Goal: Communication & Community: Ask a question

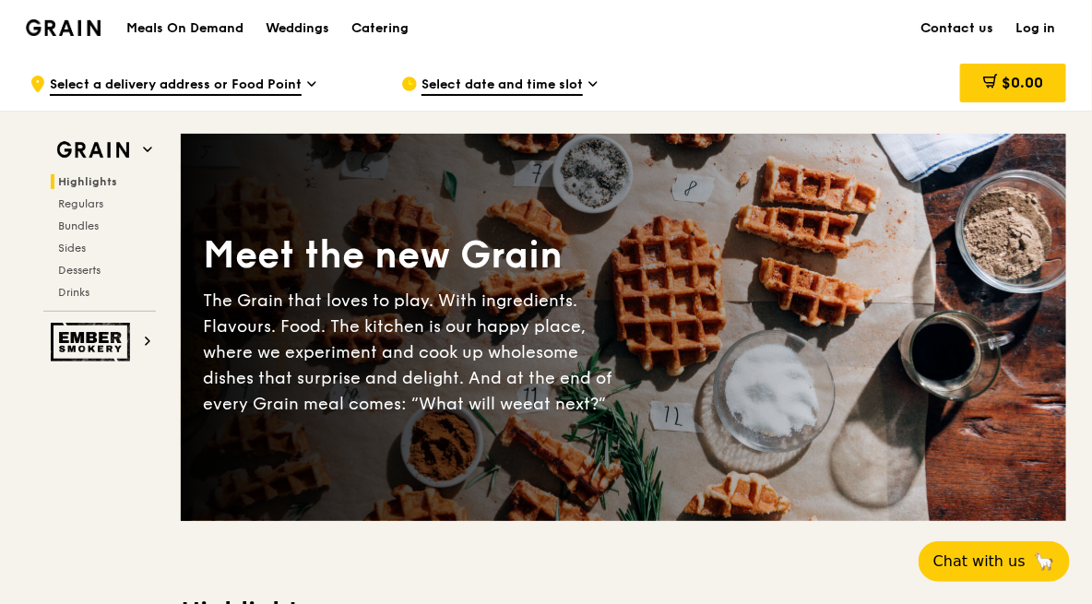
click at [953, 26] on link "Contact us" at bounding box center [956, 28] width 95 height 55
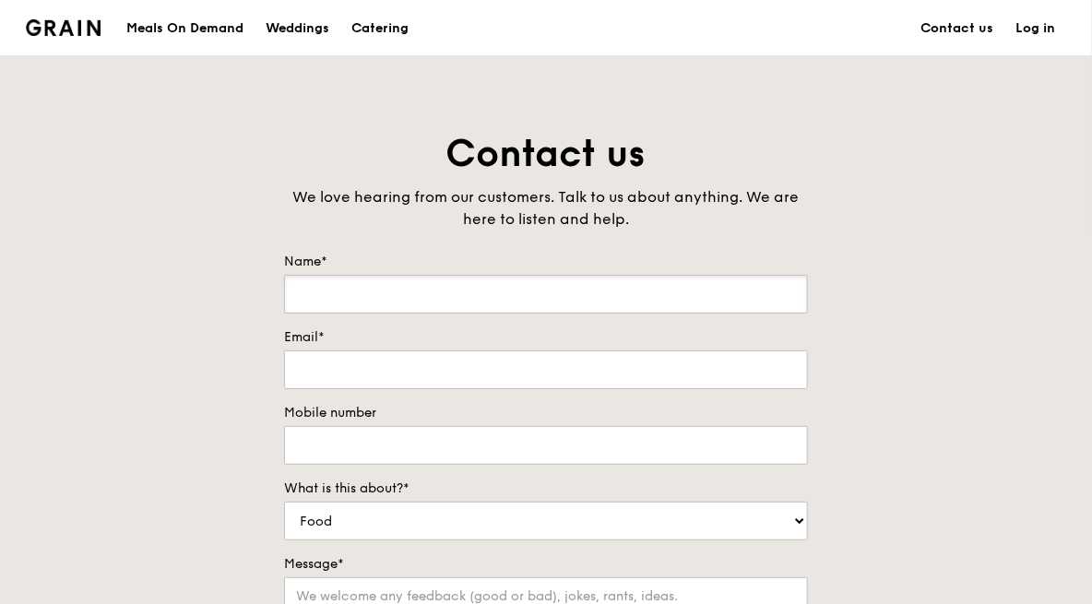
click at [529, 291] on input "Name*" at bounding box center [546, 294] width 524 height 39
type input "Siew Pei Yin Selphie"
type input "[EMAIL_ADDRESS][DOMAIN_NAME]"
type input "96185287"
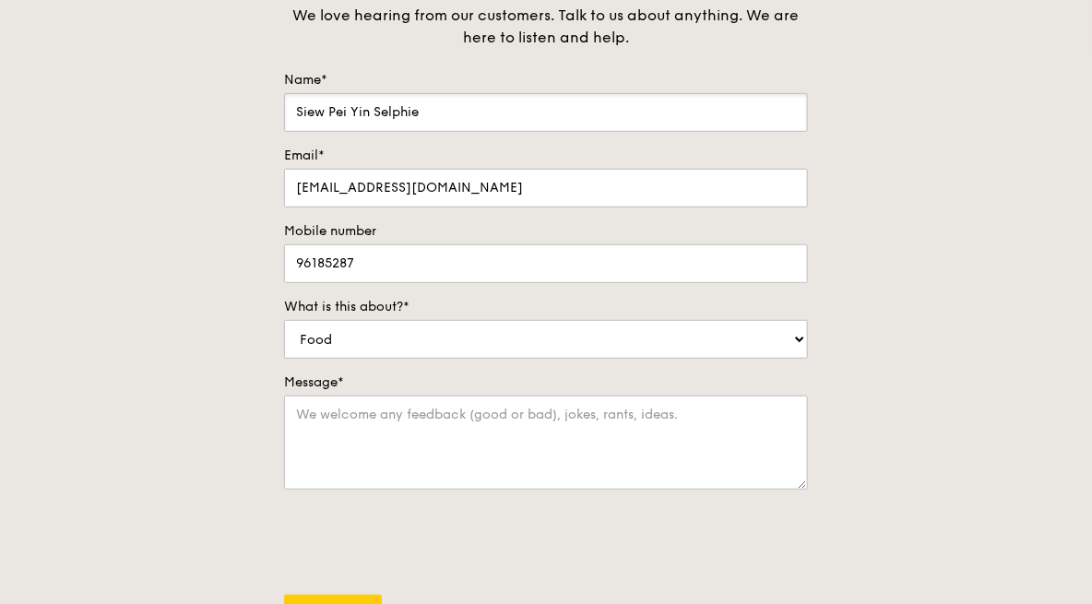
scroll to position [184, 0]
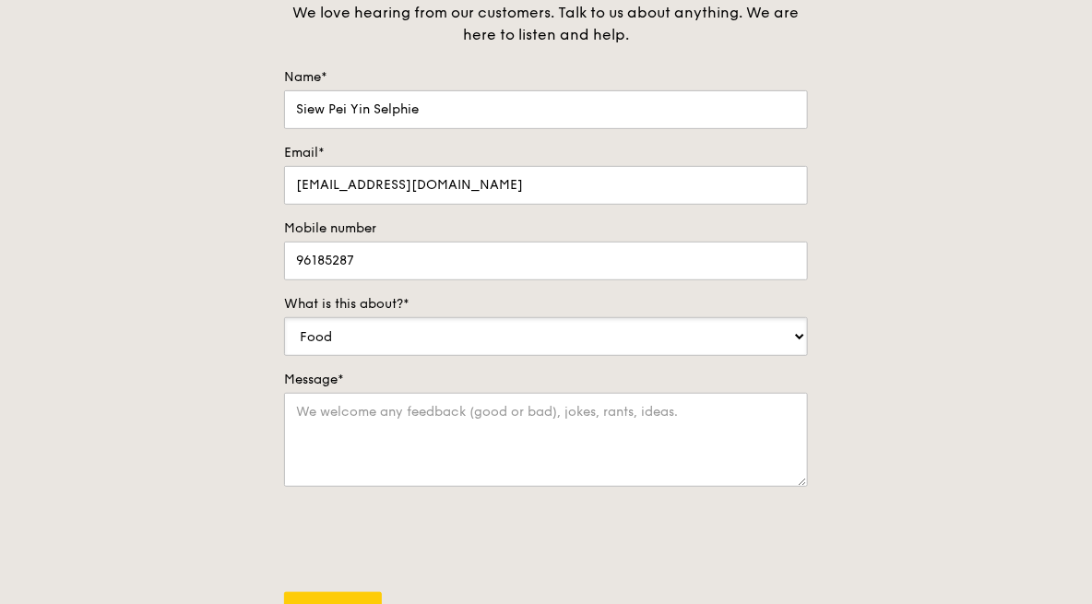
click at [428, 344] on select "Food Service Billing/Payment Catering Others" at bounding box center [546, 336] width 524 height 39
select select "Catering"
click at [284, 317] on select "Food Service Billing/Payment Catering Others" at bounding box center [546, 336] width 524 height 39
click at [371, 424] on textarea "Message*" at bounding box center [546, 440] width 524 height 94
drag, startPoint x: 359, startPoint y: 415, endPoint x: 467, endPoint y: 414, distance: 108.8
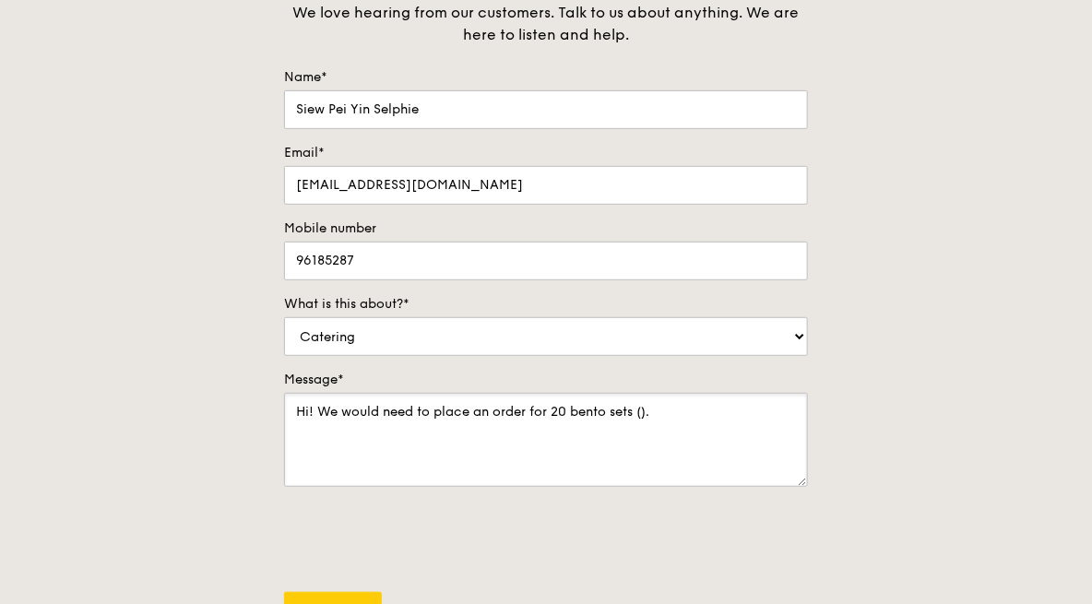
click at [467, 414] on textarea "Hi! We would need to place an order for 20 bento sets ()." at bounding box center [546, 440] width 524 height 94
drag, startPoint x: 538, startPoint y: 427, endPoint x: 645, endPoint y: 415, distance: 108.5
click at [538, 427] on textarea "Hi! We are looking at placing an order for 20 bento sets ()." at bounding box center [546, 440] width 524 height 94
click at [653, 411] on textarea "Hi! We are looking at placing an order for 20 bento sets ()." at bounding box center [546, 440] width 524 height 94
paste textarea "a mix of fish and chicken, with 2 strictly vegetarian options"
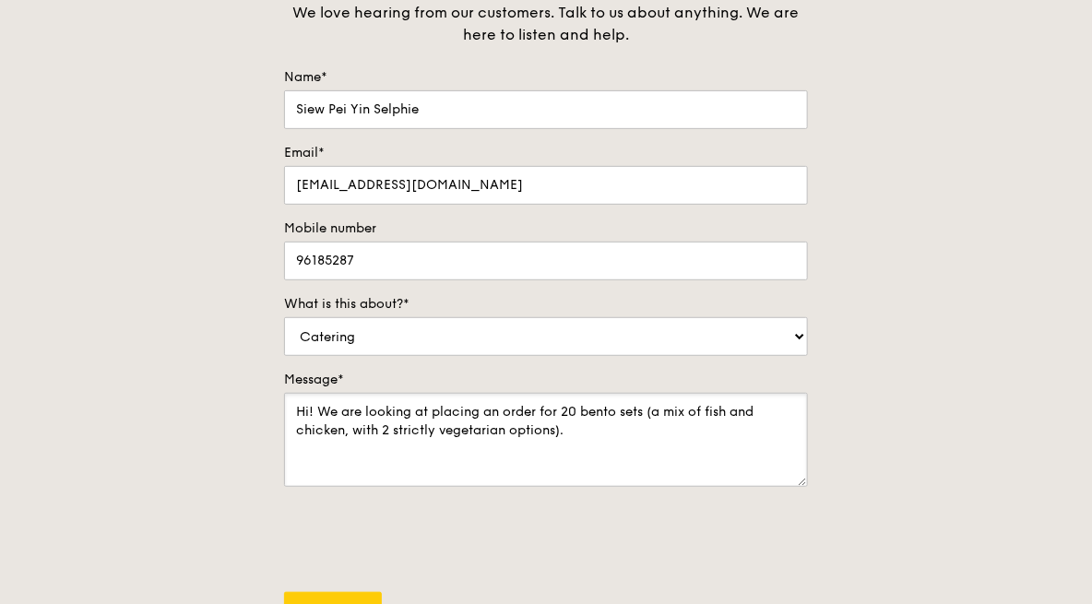
click at [477, 431] on textarea "Hi! We are looking at placing an order for 20 bento sets (a mix of fish and chi…" at bounding box center [546, 440] width 524 height 94
click at [560, 432] on textarea "Hi! We are looking at placing an order for 20 bento sets (a mix of fish and chi…" at bounding box center [546, 440] width 524 height 94
click at [587, 431] on textarea "Hi! We are looking at placing an order for 20 bento sets (a mix of fish and chi…" at bounding box center [546, 440] width 524 height 94
drag, startPoint x: 510, startPoint y: 429, endPoint x: 553, endPoint y: 429, distance: 43.3
click at [553, 429] on textarea "Hi! We are looking at placing an order for 20 bento sets (a mix of fish and chi…" at bounding box center [546, 440] width 524 height 94
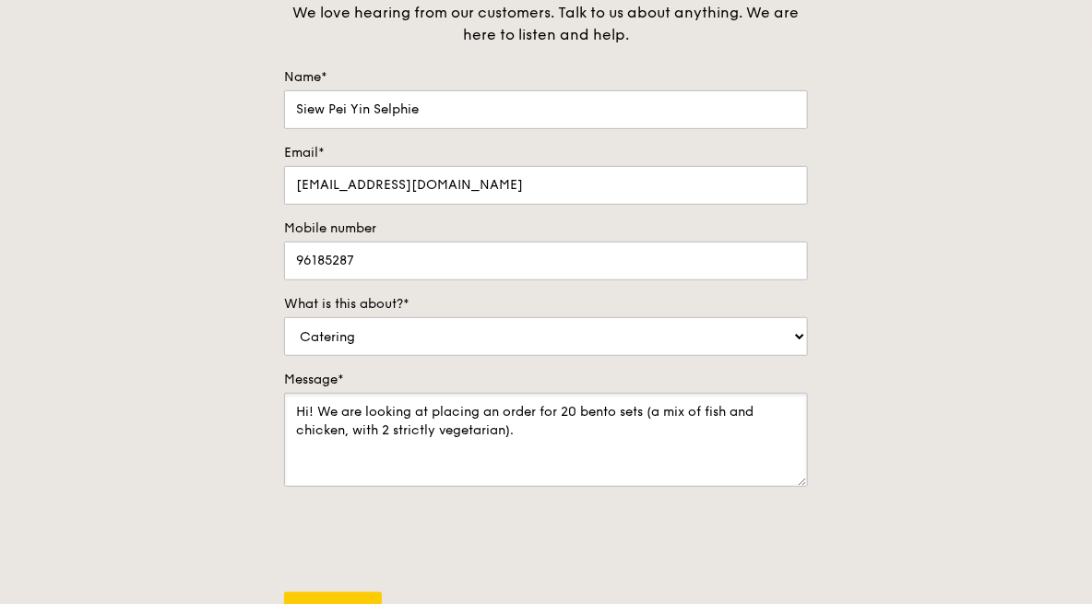
click at [585, 439] on textarea "Hi! We are looking at placing an order for 20 bento sets (a mix of fish and chi…" at bounding box center [546, 440] width 524 height 94
click at [585, 428] on textarea "Hi! We are looking at placing an order for 20 bento sets (a mix of fish and chi…" at bounding box center [546, 440] width 524 height 94
click at [638, 412] on textarea "Hi! We are looking at placing an order for 20 bento sets (a mix of fish and chi…" at bounding box center [546, 440] width 524 height 94
click at [567, 434] on textarea "Hi! We are looking at placing an order for 20 bento sets for lunch (a mix of fi…" at bounding box center [546, 440] width 524 height 94
click at [448, 401] on textarea "Hi! We are looking at placing an order for 20 bento sets for lunch (a mix of fi…" at bounding box center [546, 440] width 524 height 94
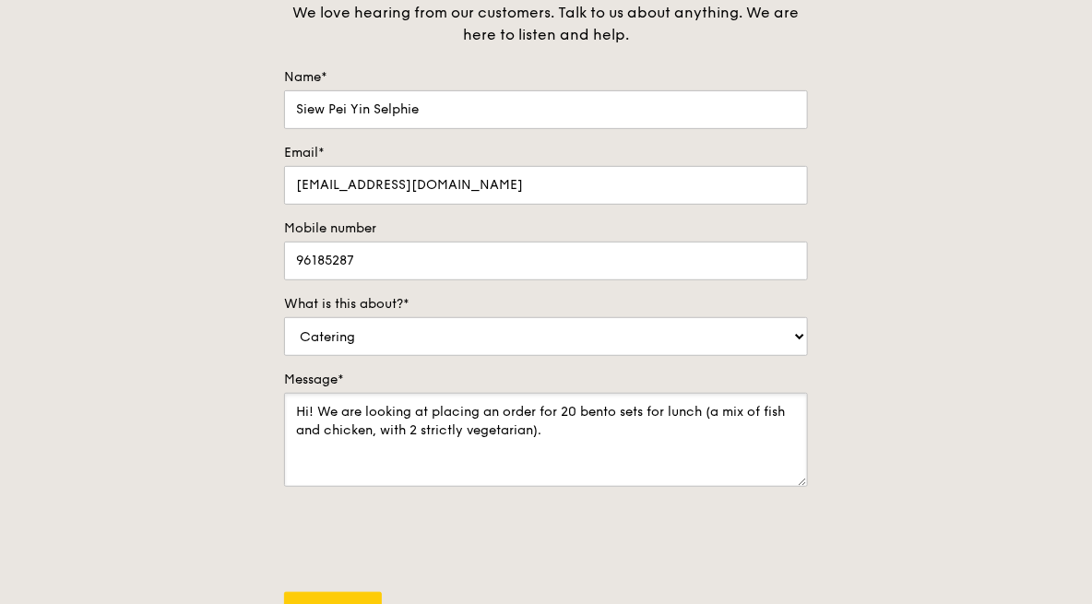
click at [610, 415] on textarea "Hi! We are looking at placing an order for 20 bento sets for lunch (a mix of fi…" at bounding box center [546, 440] width 524 height 94
click at [400, 424] on textarea "Hi! We are looking at placing an order for 20 bento sets for lunch (a mix of fi…" at bounding box center [546, 440] width 524 height 94
click at [483, 426] on textarea "Hi! We are looking at placing an order for 20 bento sets for lunch (a mix of fi…" at bounding box center [546, 440] width 524 height 94
drag, startPoint x: 566, startPoint y: 426, endPoint x: 643, endPoint y: 455, distance: 82.0
click at [567, 426] on textarea "Hi! We are looking at placing an order for 20 bento sets for lunch (a mix of fi…" at bounding box center [546, 440] width 524 height 94
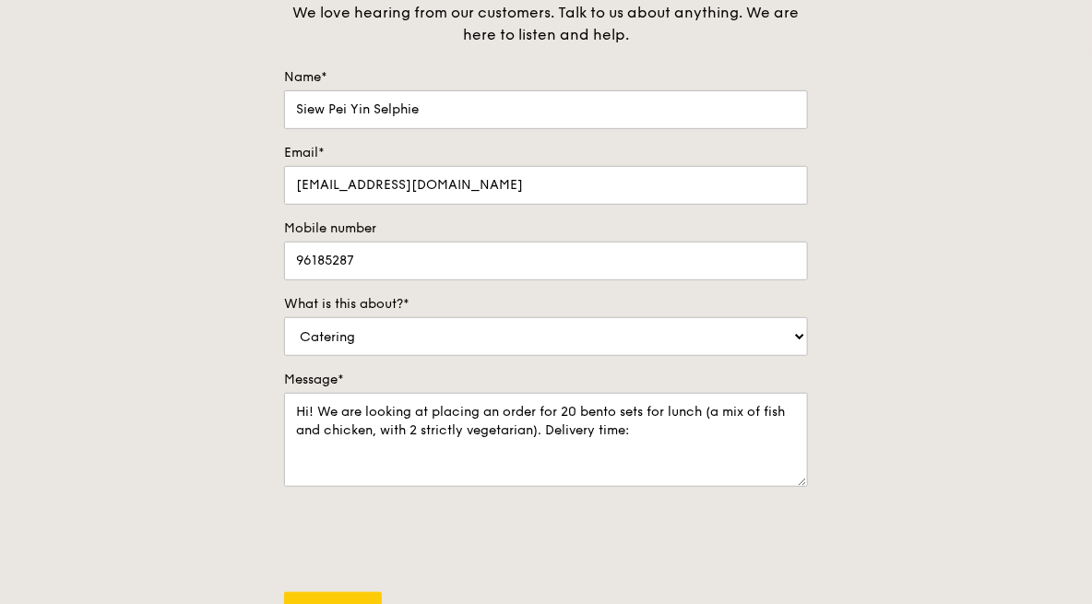
drag, startPoint x: 14, startPoint y: 80, endPoint x: 109, endPoint y: 66, distance: 96.0
click at [205, 45] on div "Contact us We love hearing from our customers. Talk to us about anything. We ar…" at bounding box center [546, 330] width 1092 height 771
click at [361, 408] on textarea "Hi! We are looking at placing an order for 20 bento sets for lunch (a mix of fi…" at bounding box center [546, 440] width 524 height 94
drag, startPoint x: 713, startPoint y: 429, endPoint x: 766, endPoint y: 427, distance: 53.5
click at [714, 429] on textarea "Hi! We are looking at placing an order for 20 bento sets for lunch (a mix of fi…" at bounding box center [546, 440] width 524 height 94
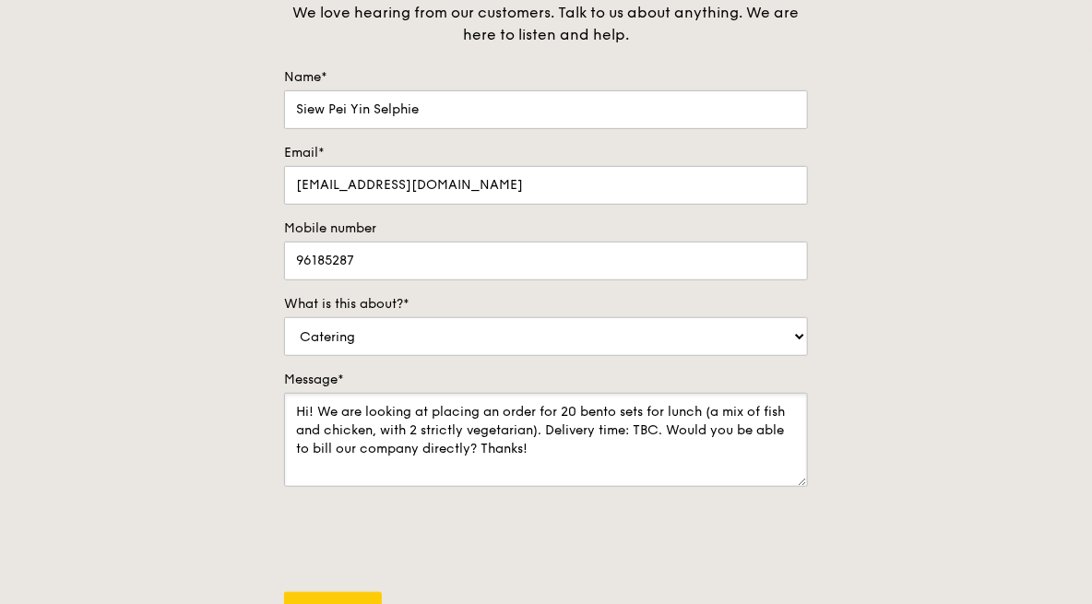
click at [768, 427] on textarea "Hi! We are looking at placing an order for 20 bento sets for lunch (a mix of fi…" at bounding box center [546, 440] width 524 height 94
drag, startPoint x: 744, startPoint y: 429, endPoint x: 809, endPoint y: 470, distance: 76.7
click at [744, 428] on textarea "Hi! We are looking at placing an order for 20 bento sets for lunch (a mix of fi…" at bounding box center [546, 440] width 524 height 94
click at [329, 454] on textarea "Hi! We are looking at placing an order for 20 bento sets for lunch (a mix of fi…" at bounding box center [546, 440] width 524 height 94
click at [428, 455] on textarea "Hi! We are looking at placing an order for 20 bento sets for lunch (a mix of fi…" at bounding box center [546, 440] width 524 height 94
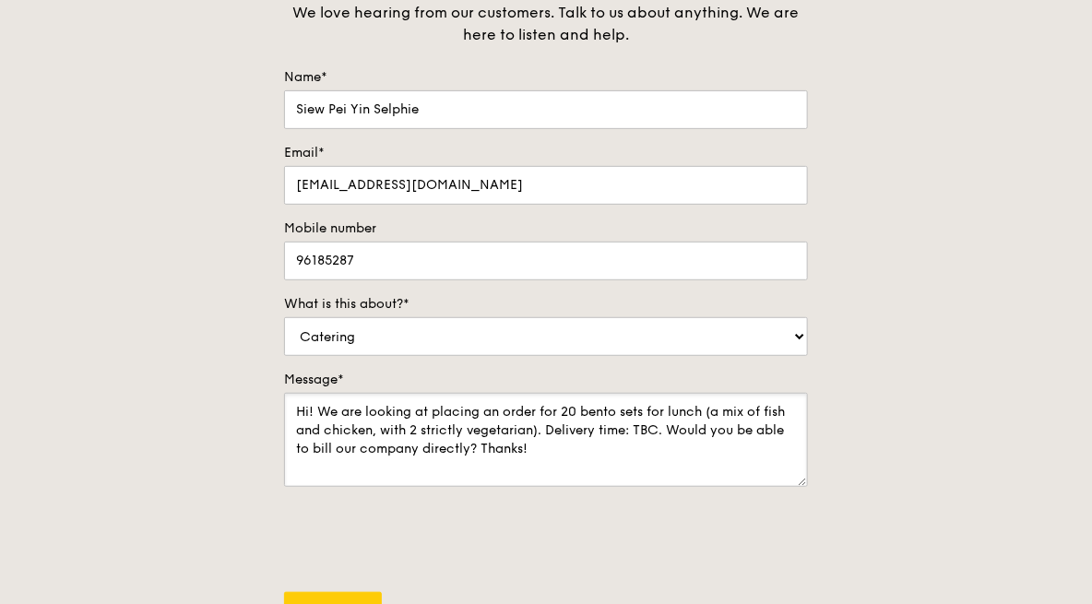
click at [547, 443] on textarea "Hi! We are looking at placing an order for 20 bento sets for lunch (a mix of fi…" at bounding box center [546, 440] width 524 height 94
click at [579, 439] on textarea "Hi! We are looking at placing an order for 20 bento sets for lunch (a mix of fi…" at bounding box center [546, 440] width 524 height 94
click at [618, 425] on textarea "Hi! We are looking at placing an order for 20 bento sets for lunch (a mix of fi…" at bounding box center [546, 440] width 524 height 94
click at [620, 444] on textarea "Hi! We are looking at placing an order for 20 bento sets for lunch (a mix of fi…" at bounding box center [546, 440] width 524 height 94
click at [511, 459] on textarea "Hi! We are looking at placing an order for 20 bento sets for lunch (a mix of fi…" at bounding box center [546, 440] width 524 height 94
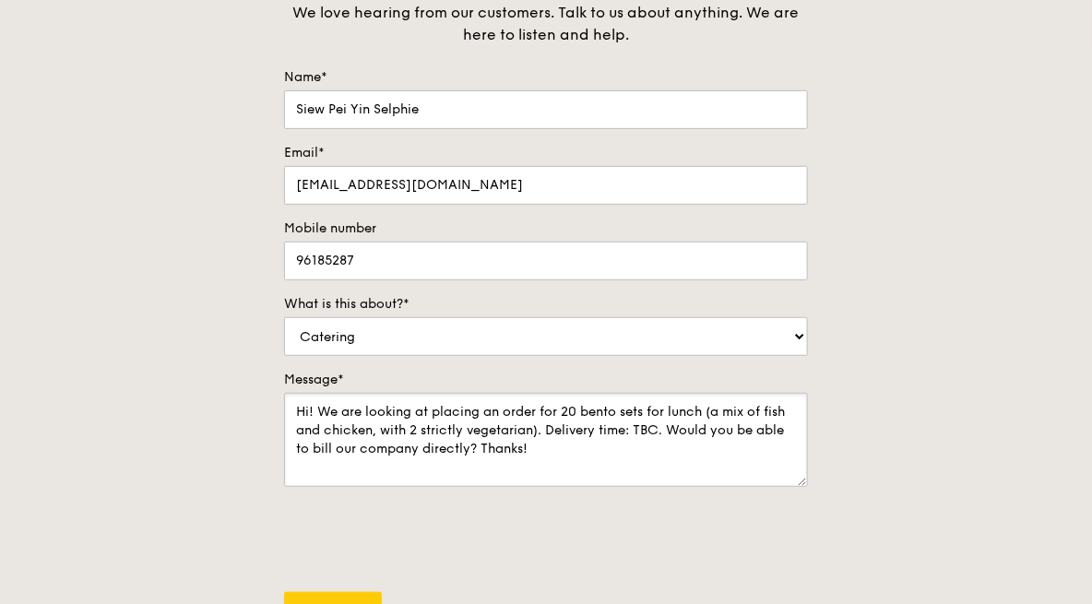
click at [553, 447] on textarea "Hi! We are looking at placing an order for 20 bento sets for lunch (a mix of fi…" at bounding box center [546, 440] width 524 height 94
click at [584, 447] on textarea "Hi! We are looking at placing an order for 20 bento sets for lunch (a mix of fi…" at bounding box center [546, 440] width 524 height 94
click at [444, 407] on textarea "Hi! We are looking at placing an order for 20 bento sets for lunch (a mix of fi…" at bounding box center [546, 440] width 524 height 94
click at [677, 411] on textarea "Hi! We are looking at placing an order for 20 bento sets for lunch (a mix of fi…" at bounding box center [546, 440] width 524 height 94
click at [599, 453] on textarea "Hi! We are looking at placing an order for 20 bento sets for lunch (a mix of fi…" at bounding box center [546, 440] width 524 height 94
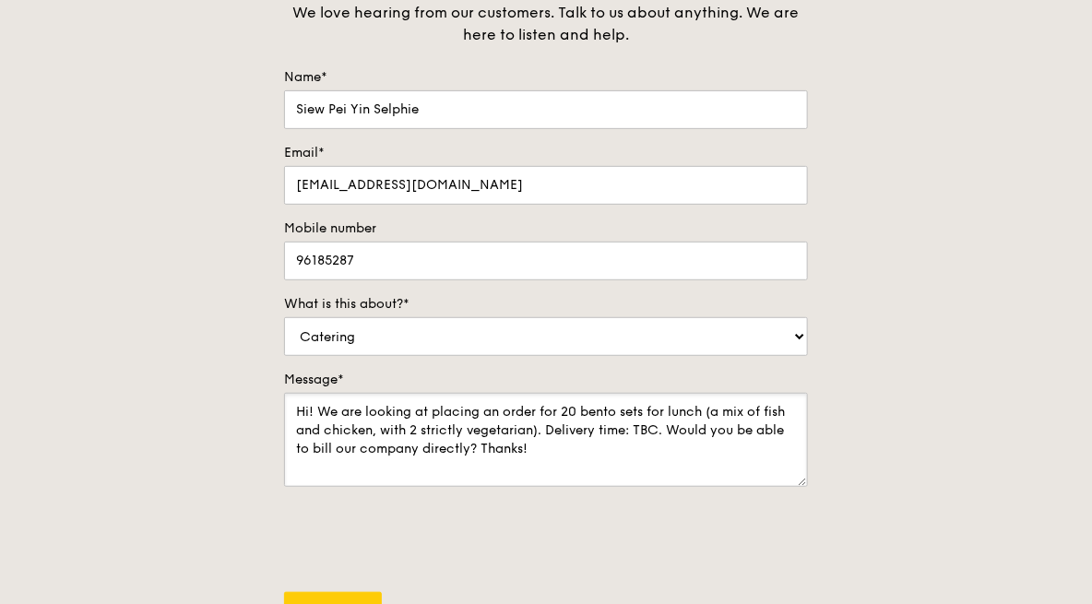
click at [511, 401] on textarea "Hi! We are looking at placing an order for 20 bento sets for lunch (a mix of fi…" at bounding box center [546, 440] width 524 height 94
click at [614, 408] on textarea "Hi! We are looking at placing an order for 20 bento sets for lunch (a mix of fi…" at bounding box center [546, 440] width 524 height 94
click at [675, 408] on textarea "Hi! We are looking at placing an order for 20 bento sets for lunch (a mix of fi…" at bounding box center [546, 440] width 524 height 94
click at [746, 415] on textarea "Hi! We are looking at placing an order for 20 bento sets for lunch (a mix of fi…" at bounding box center [546, 440] width 524 height 94
click at [370, 437] on textarea "Hi! We are looking at placing an order for 20 bento sets for lunch (a mix of fi…" at bounding box center [546, 440] width 524 height 94
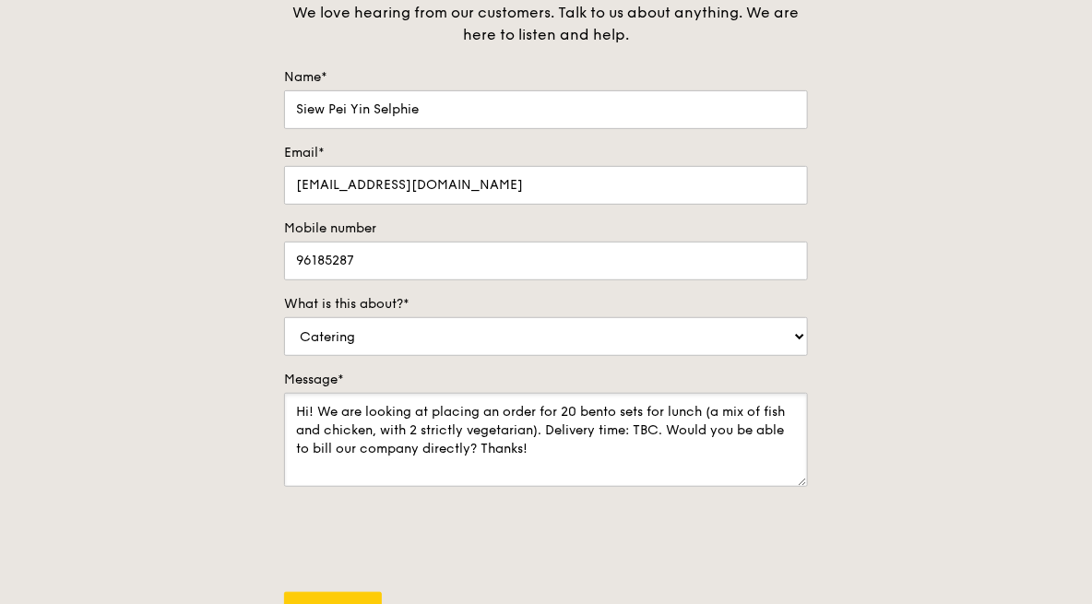
click at [573, 443] on textarea "Hi! We are looking at placing an order for 20 bento sets for lunch (a mix of fi…" at bounding box center [546, 440] width 524 height 94
click at [692, 428] on textarea "Hi! We are looking at placing an order for 20 bento sets for lunch (a mix of fi…" at bounding box center [546, 440] width 524 height 94
click at [559, 428] on textarea "Hi! We are looking at placing an order for 20 bento sets for lunch (a mix of fi…" at bounding box center [546, 440] width 524 height 94
type textarea "Hi! We are looking at placing an order for 20 bento sets for lunch (a mix of fi…"
click at [680, 453] on textarea "Hi! We are looking at placing an order for 20 bento sets for lunch (a mix of fi…" at bounding box center [546, 440] width 524 height 94
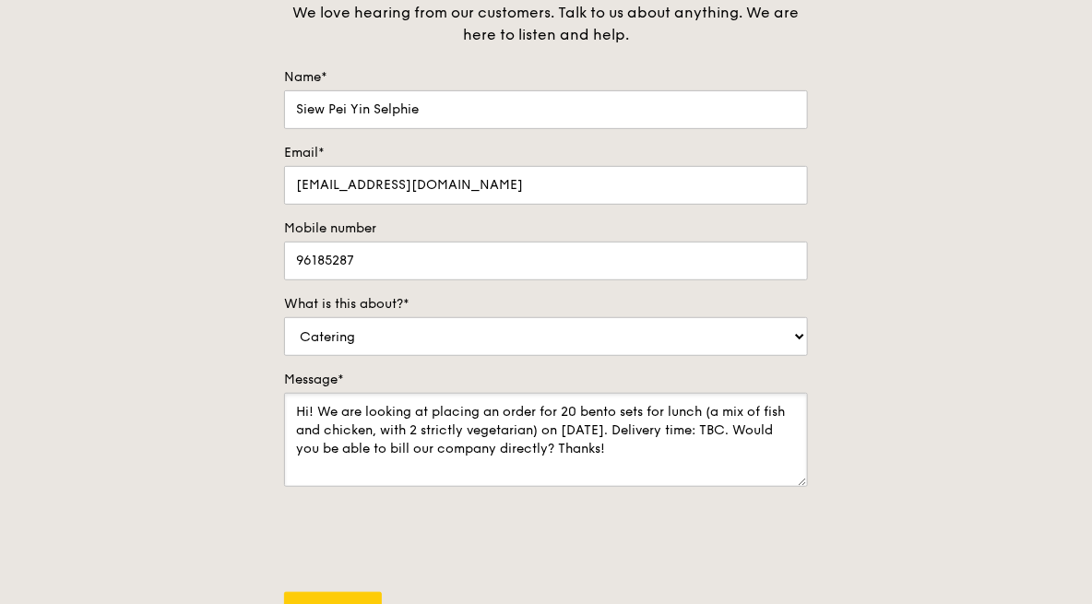
click at [724, 444] on textarea "Hi! We are looking at placing an order for 20 bento sets for lunch (a mix of fi…" at bounding box center [546, 440] width 524 height 94
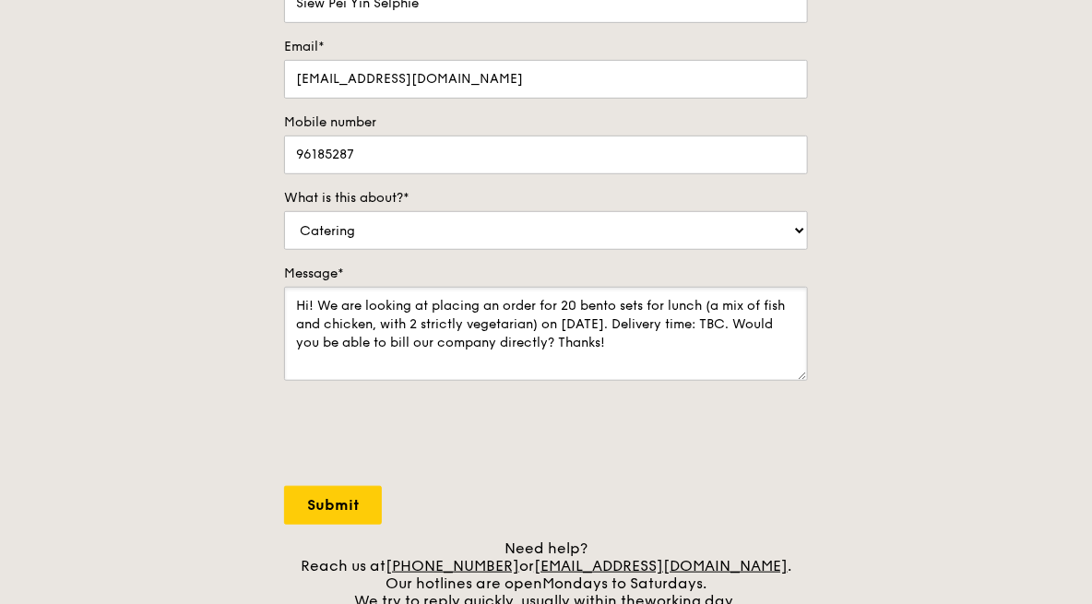
scroll to position [369, 0]
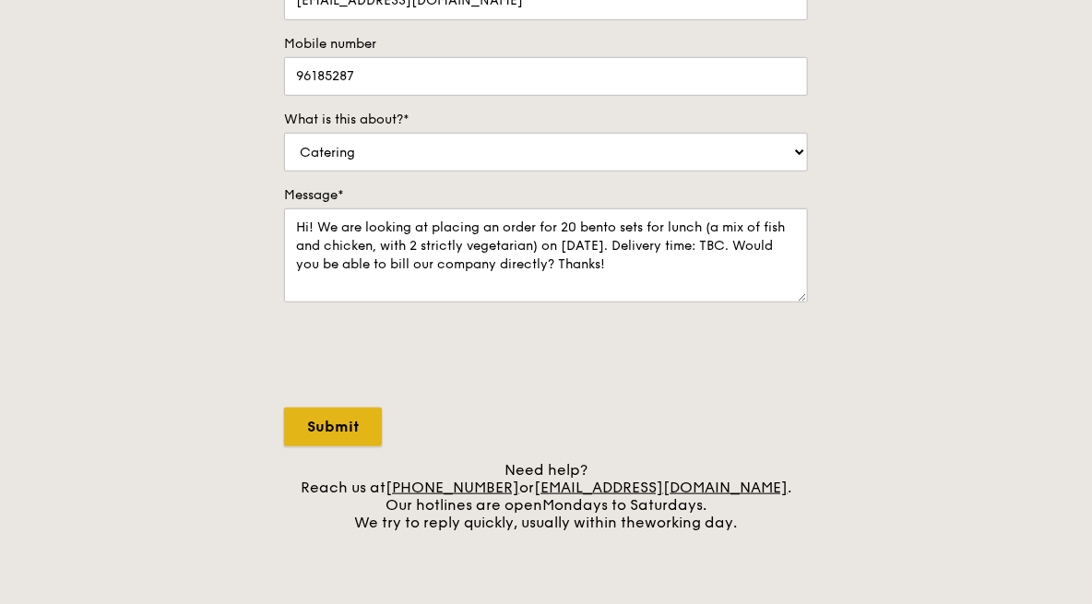
click at [322, 434] on input "Submit" at bounding box center [333, 427] width 98 height 39
select select "Food"
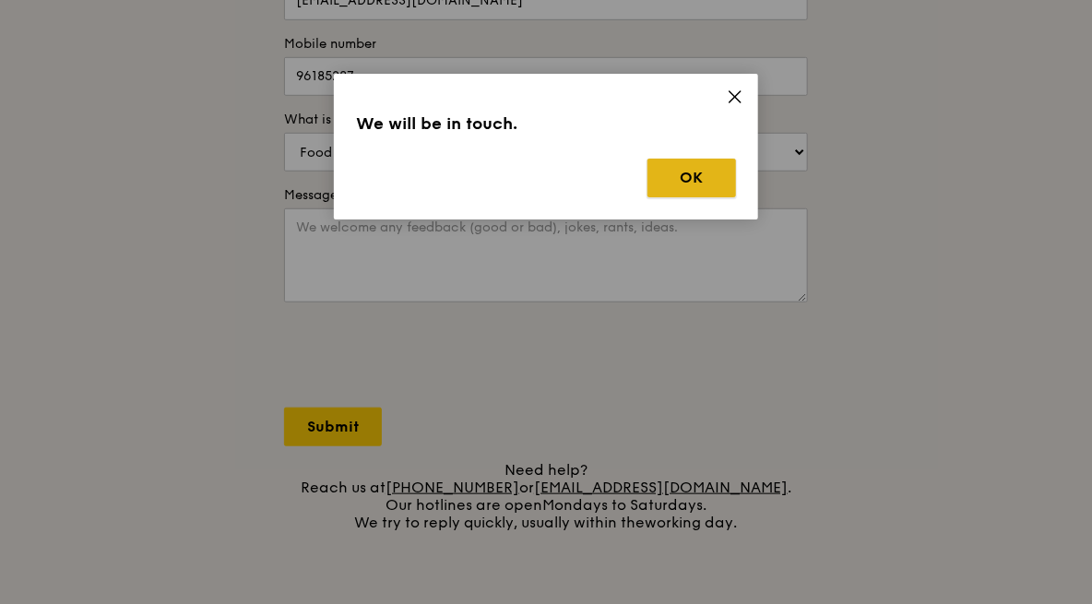
click at [686, 180] on button "OK" at bounding box center [691, 178] width 89 height 39
